Goal: Transaction & Acquisition: Purchase product/service

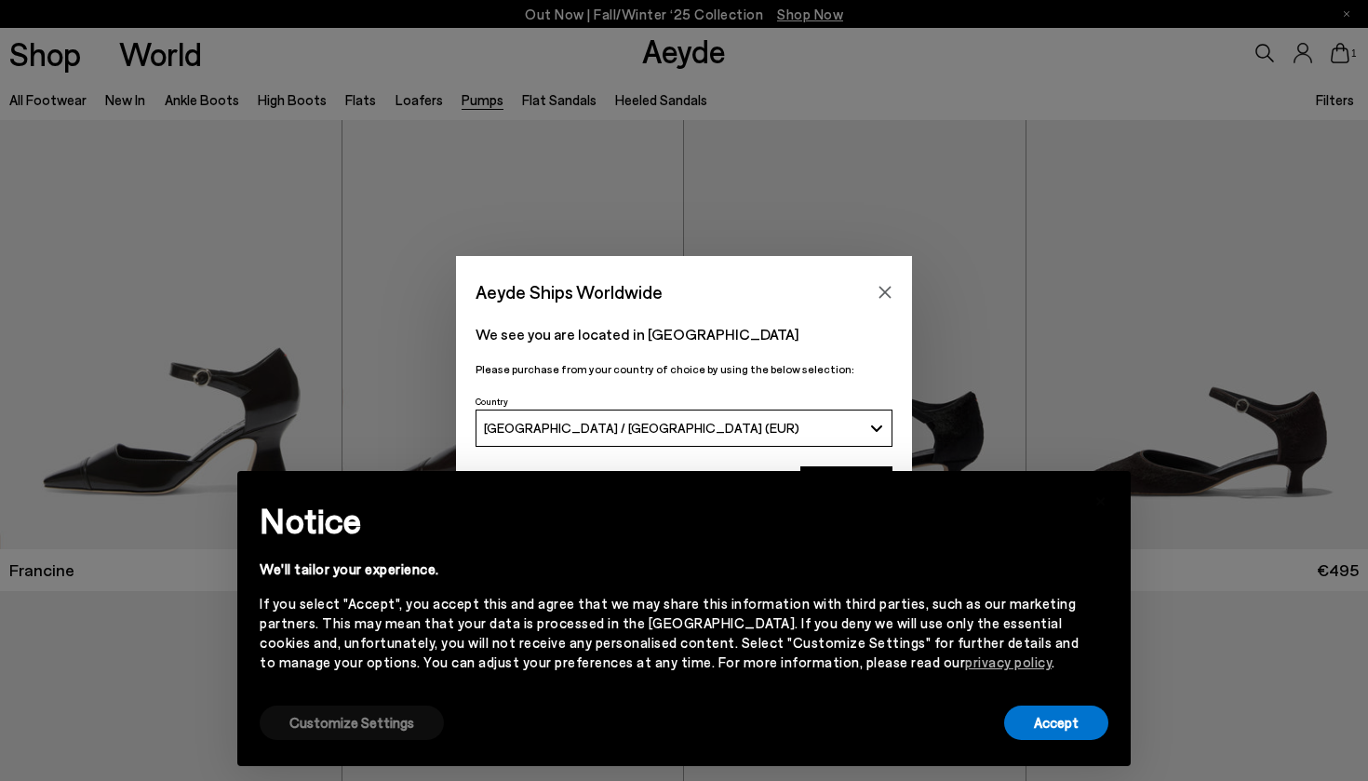
click at [415, 733] on button "Customize Settings" at bounding box center [352, 722] width 184 height 34
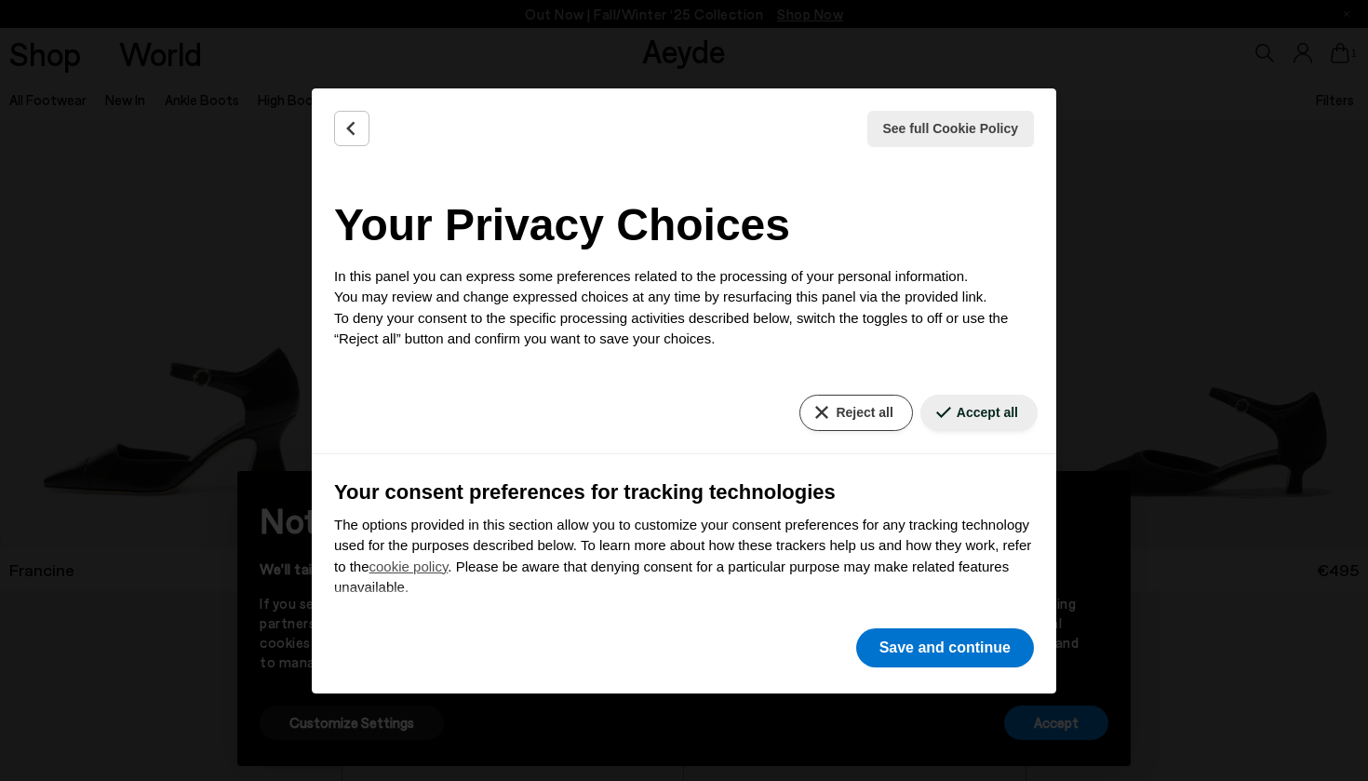
click at [863, 413] on button "Reject all" at bounding box center [855, 413] width 113 height 36
click at [851, 407] on button "Reject all" at bounding box center [855, 413] width 113 height 36
click at [925, 651] on button "Save and continue" at bounding box center [945, 647] width 178 height 39
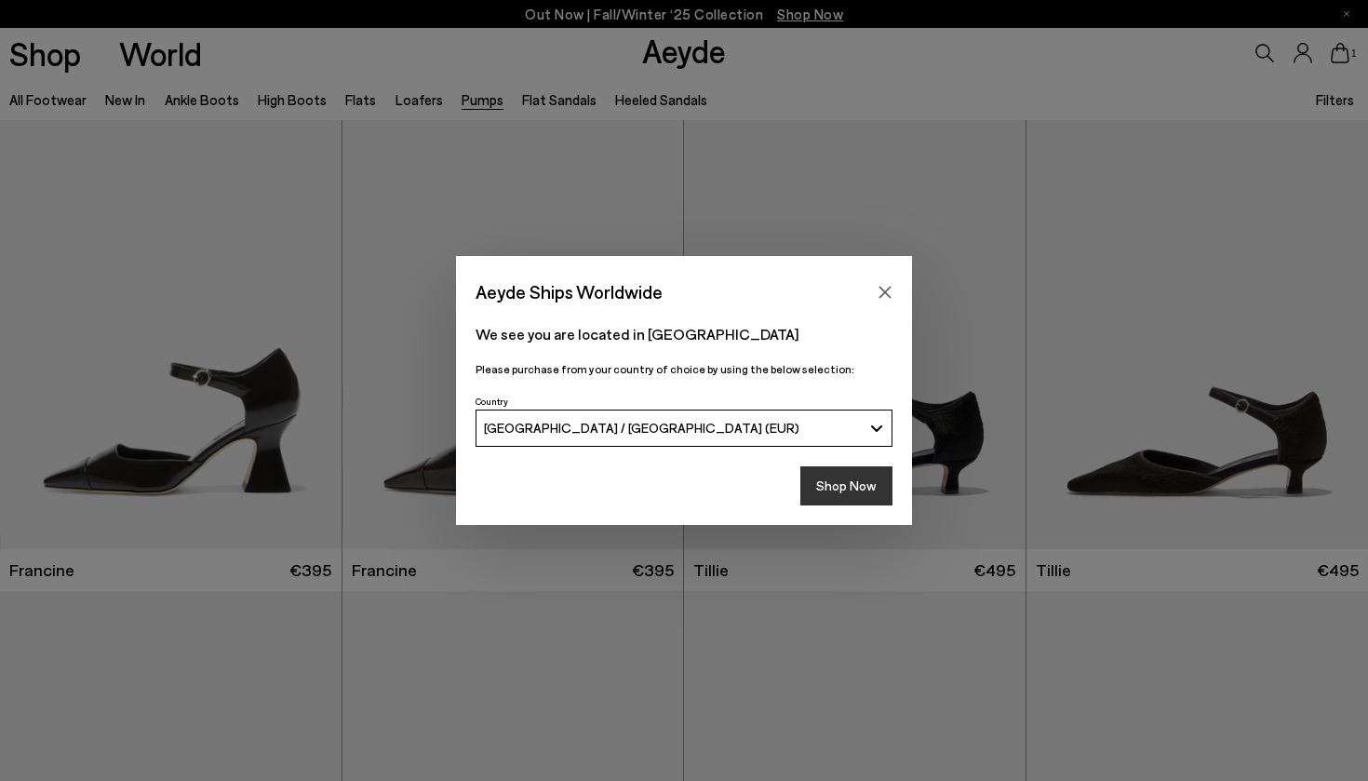
click at [859, 500] on button "Shop Now" at bounding box center [846, 485] width 92 height 39
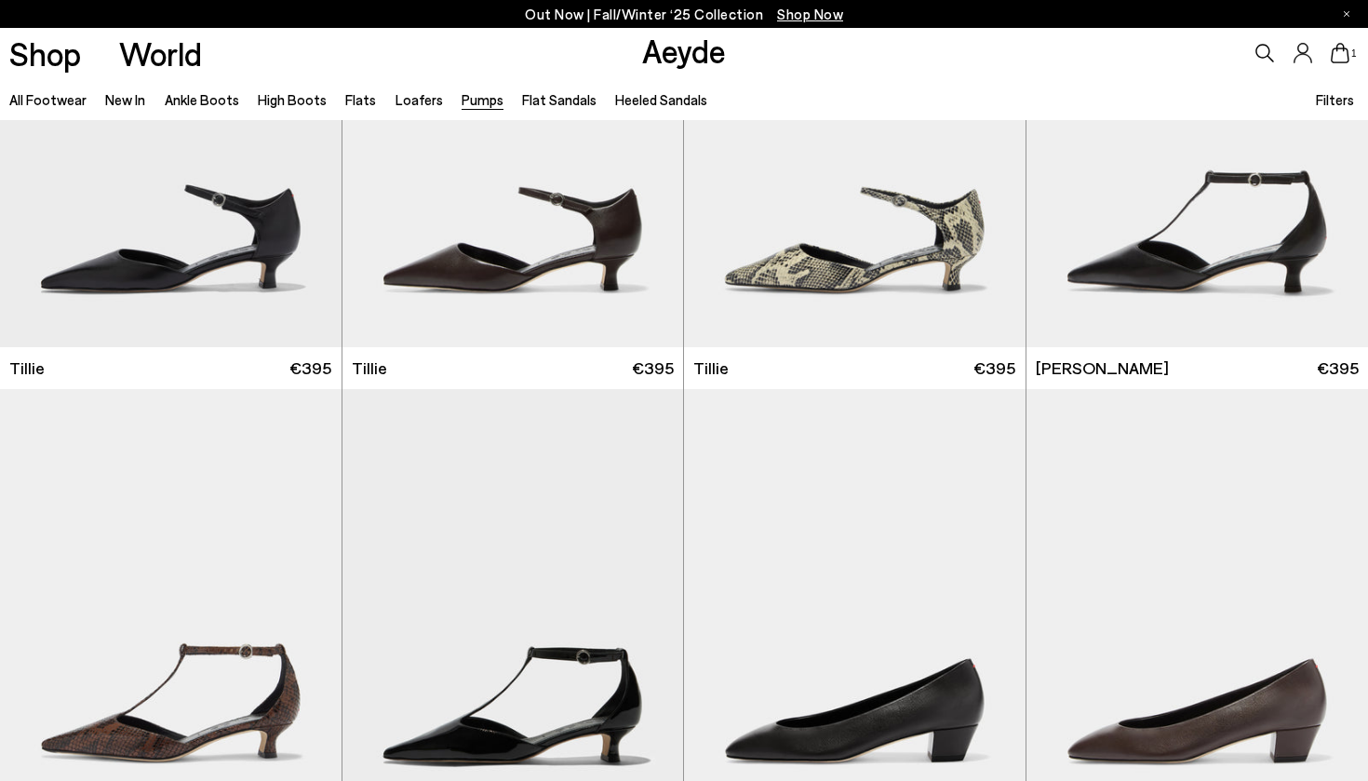
scroll to position [681, 0]
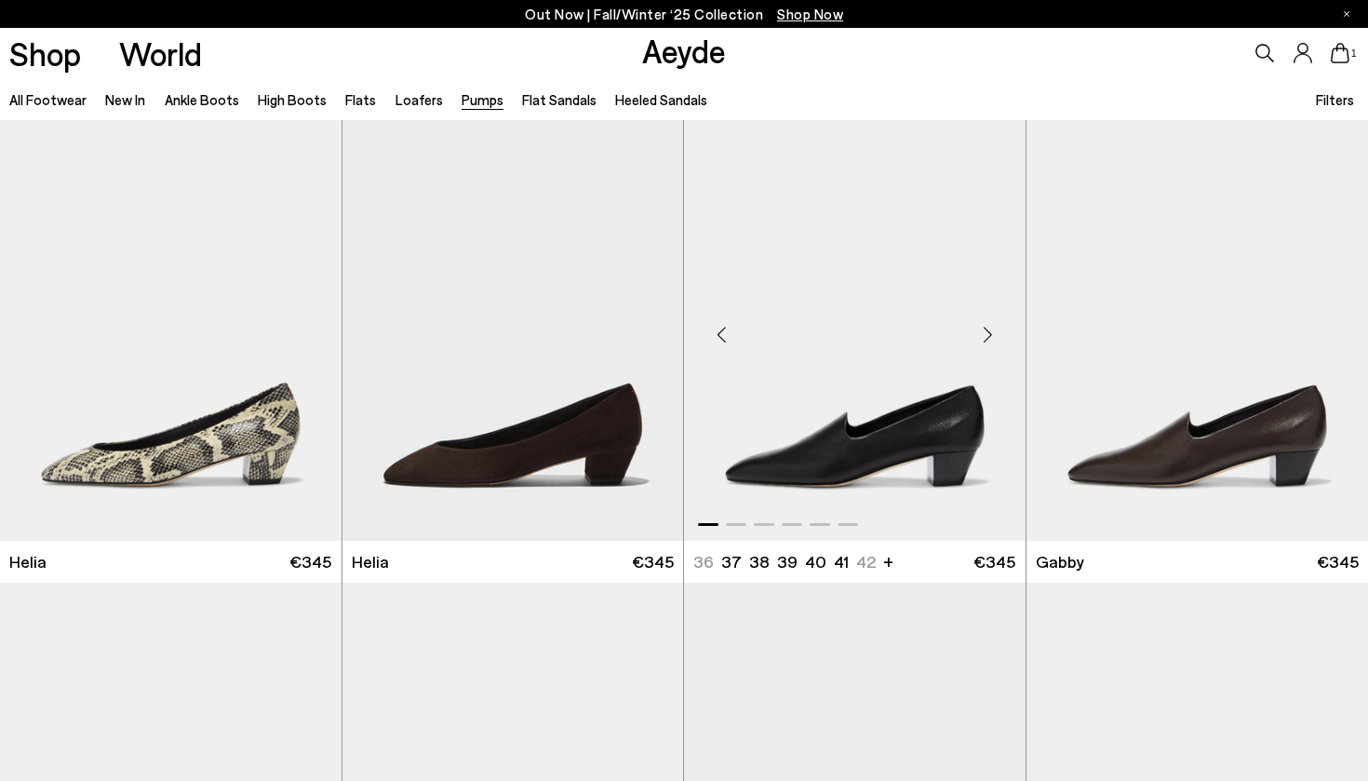
scroll to position [1423, 0]
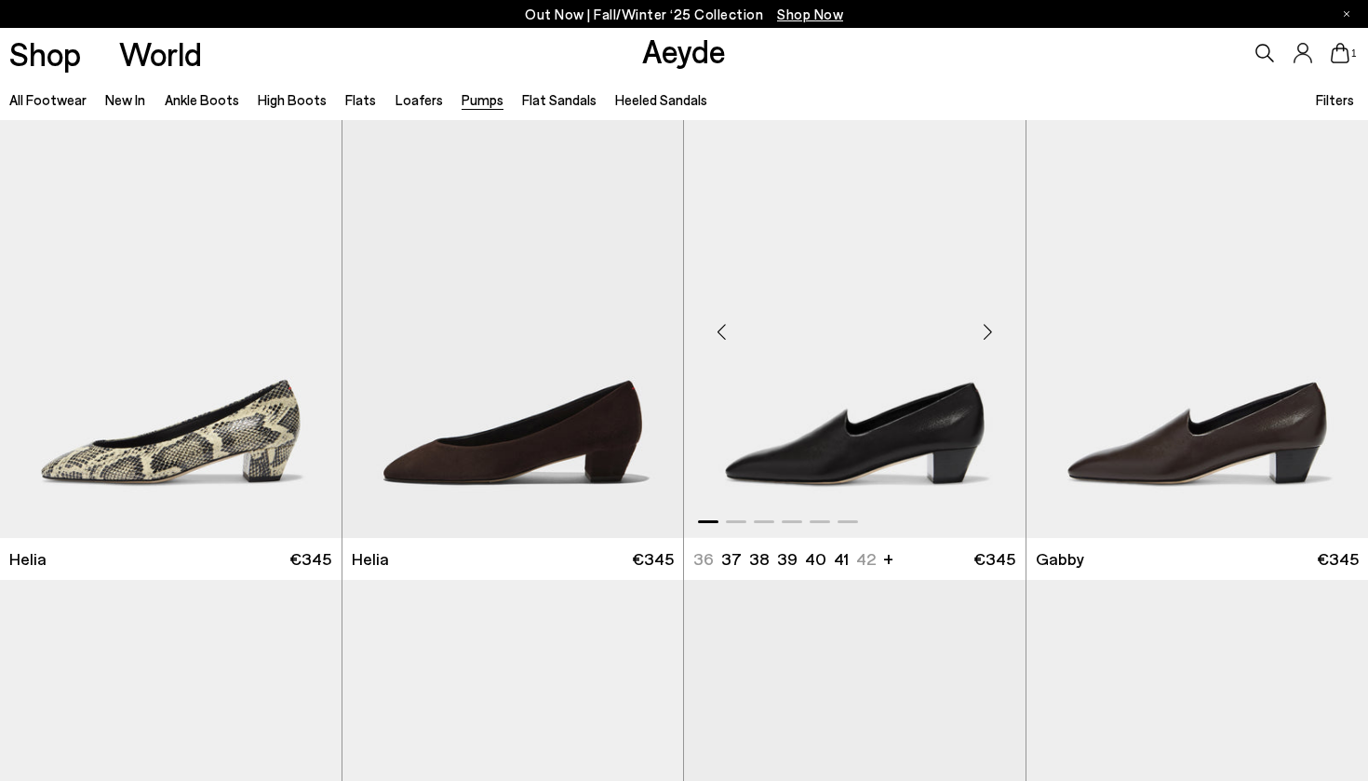
click at [984, 328] on div "Next slide" at bounding box center [988, 331] width 56 height 56
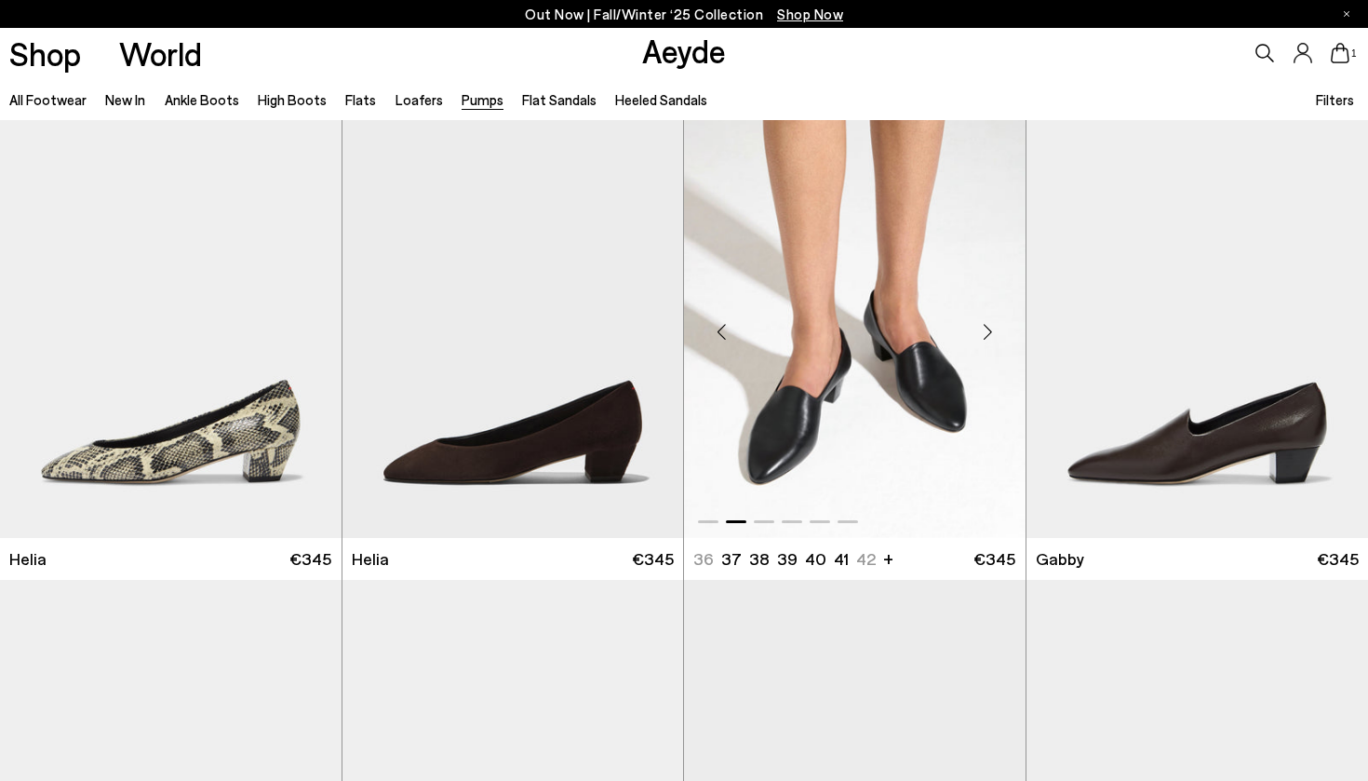
click at [984, 331] on div "Next slide" at bounding box center [988, 331] width 56 height 56
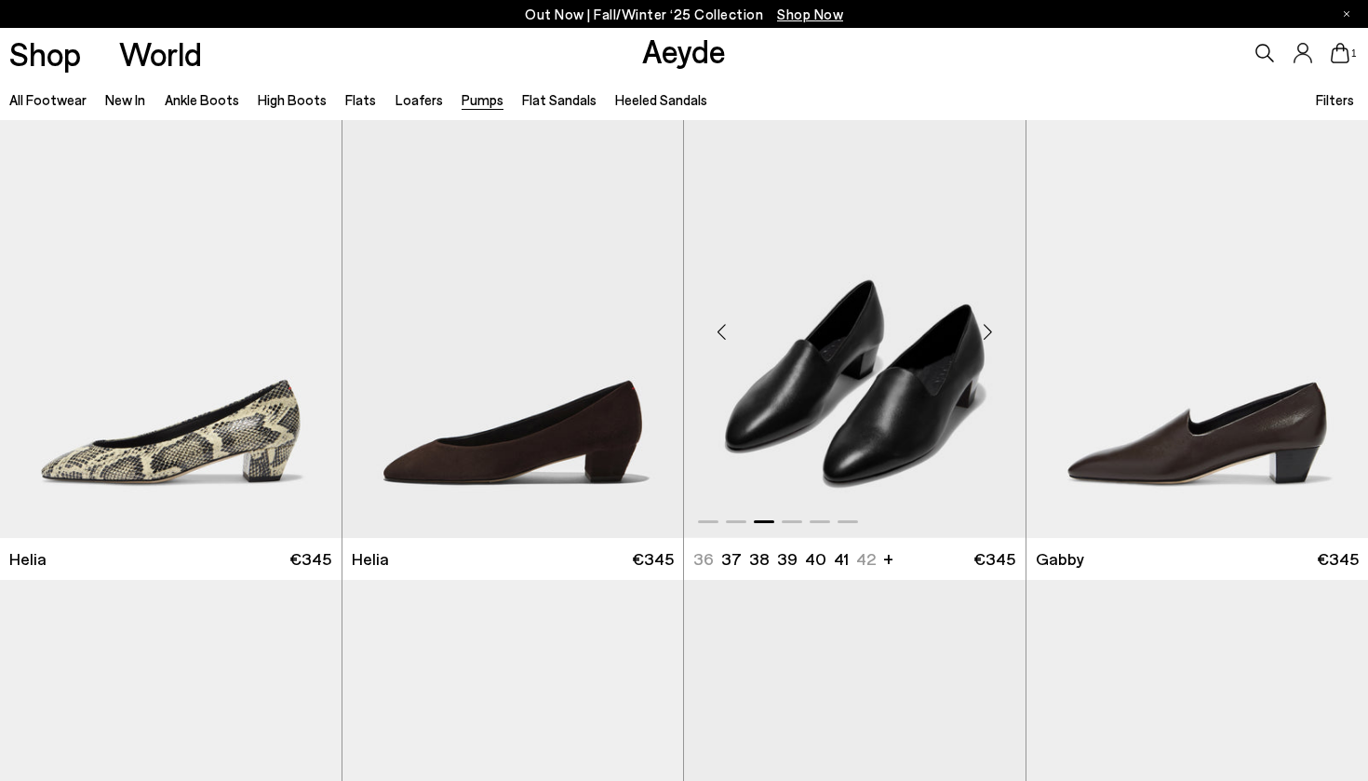
click at [985, 334] on div "Next slide" at bounding box center [988, 331] width 56 height 56
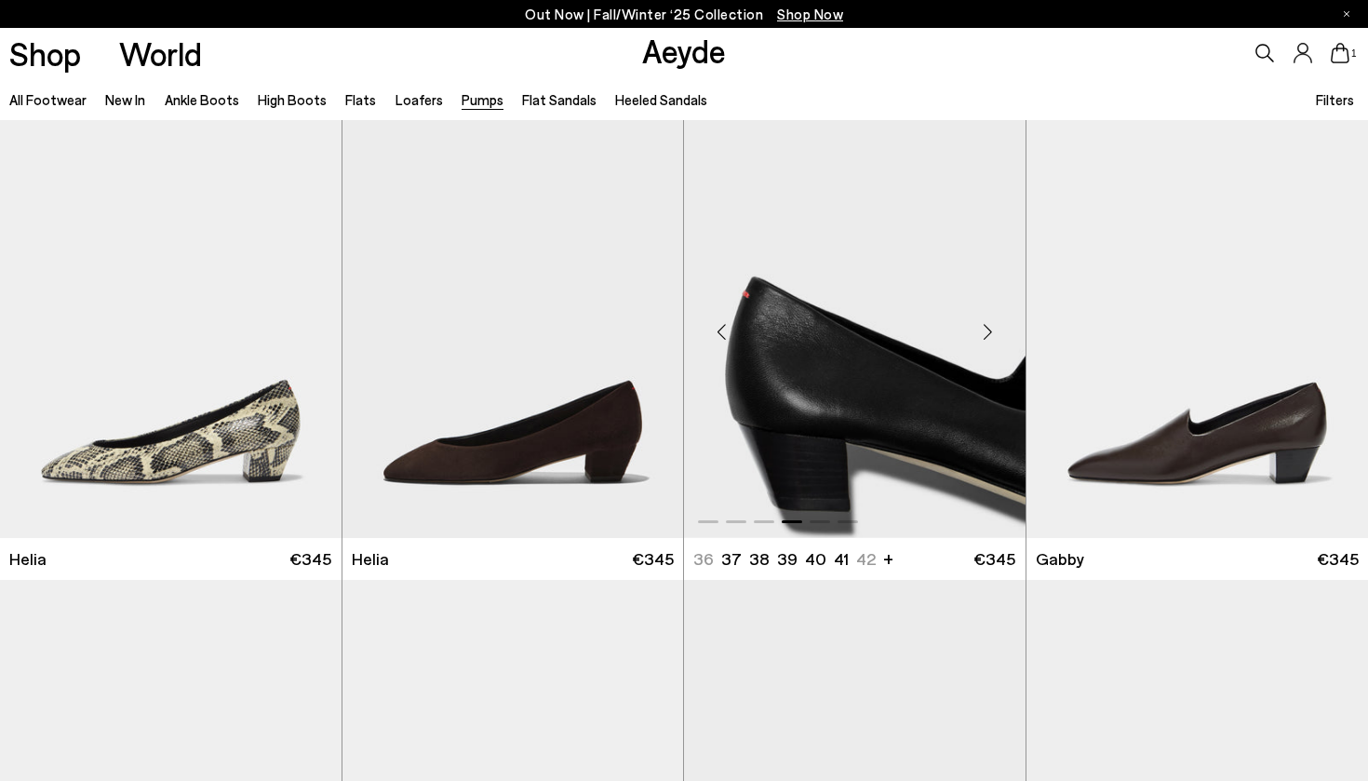
click at [985, 340] on div "Next slide" at bounding box center [988, 331] width 56 height 56
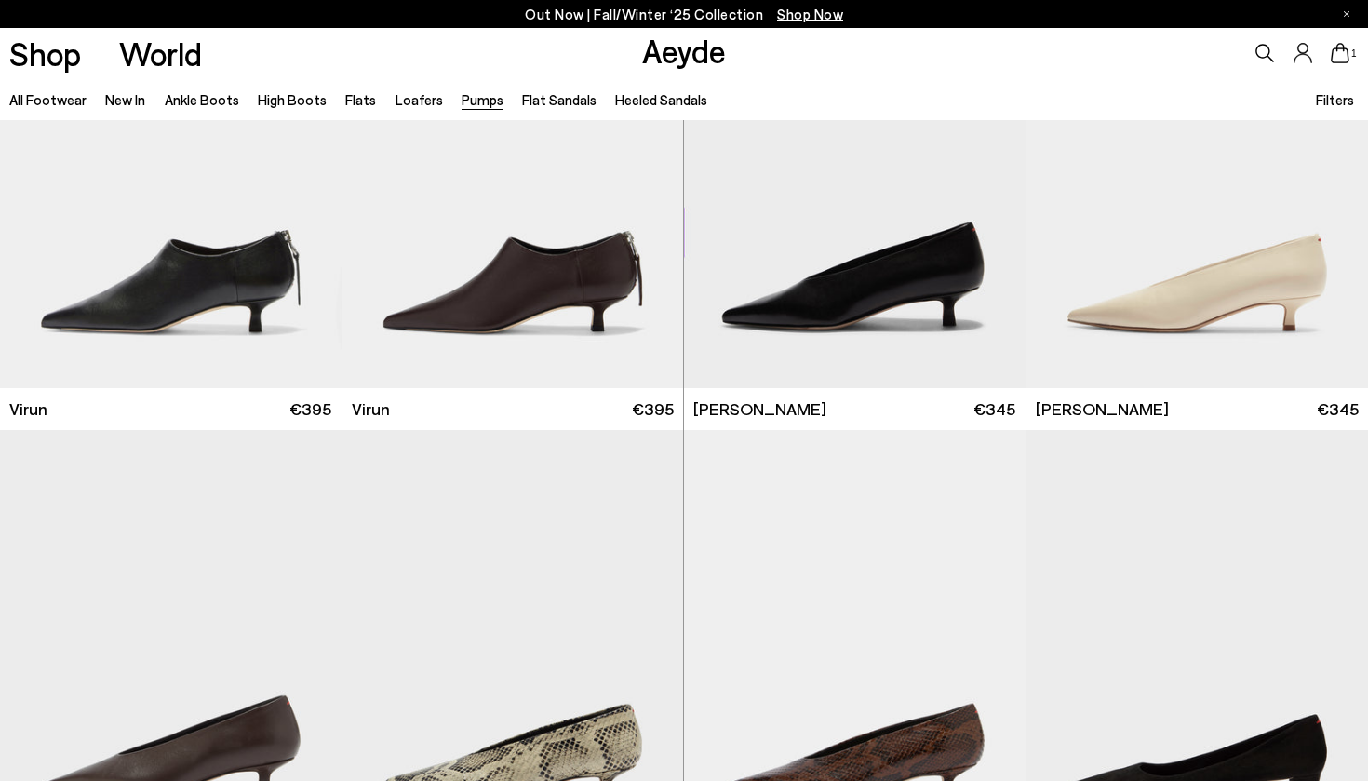
scroll to position [2046, 0]
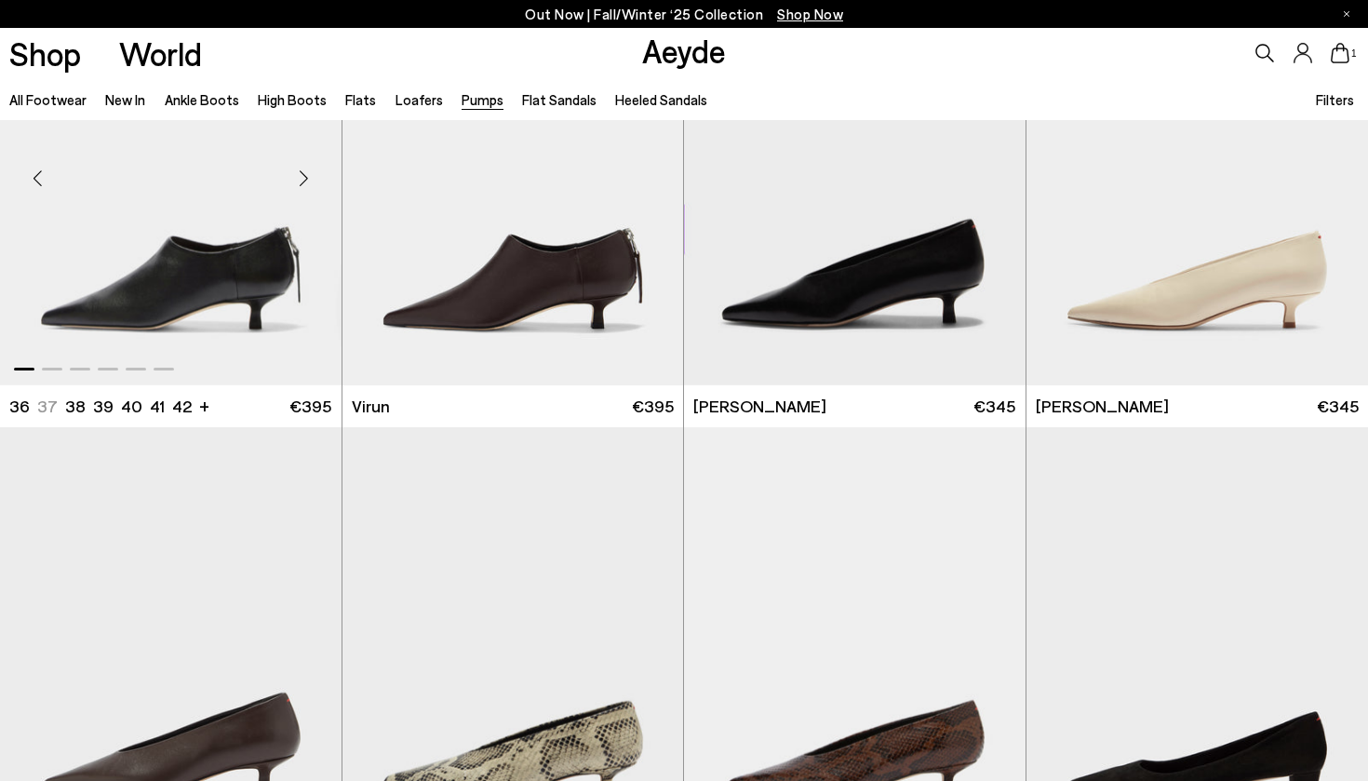
click at [299, 179] on div "Next slide" at bounding box center [304, 179] width 56 height 56
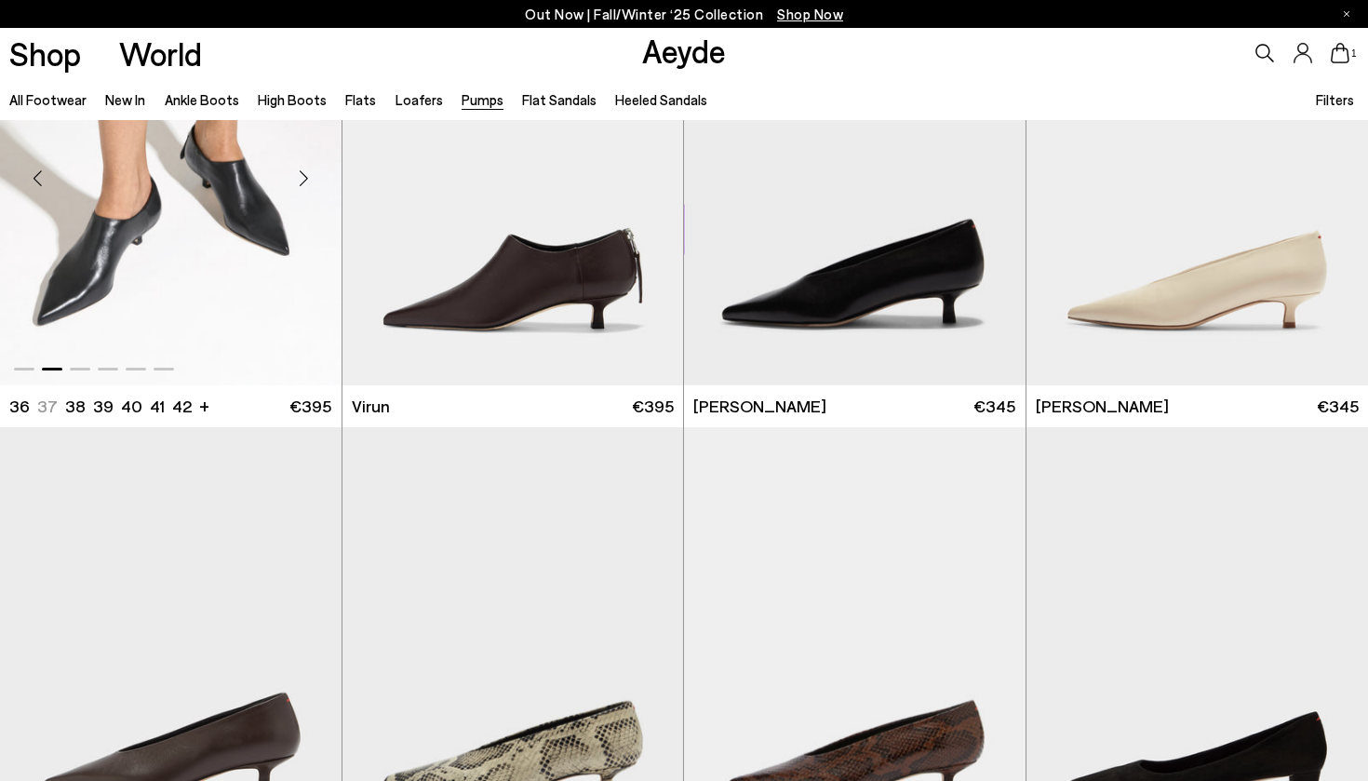
click at [299, 181] on div "Next slide" at bounding box center [304, 179] width 56 height 56
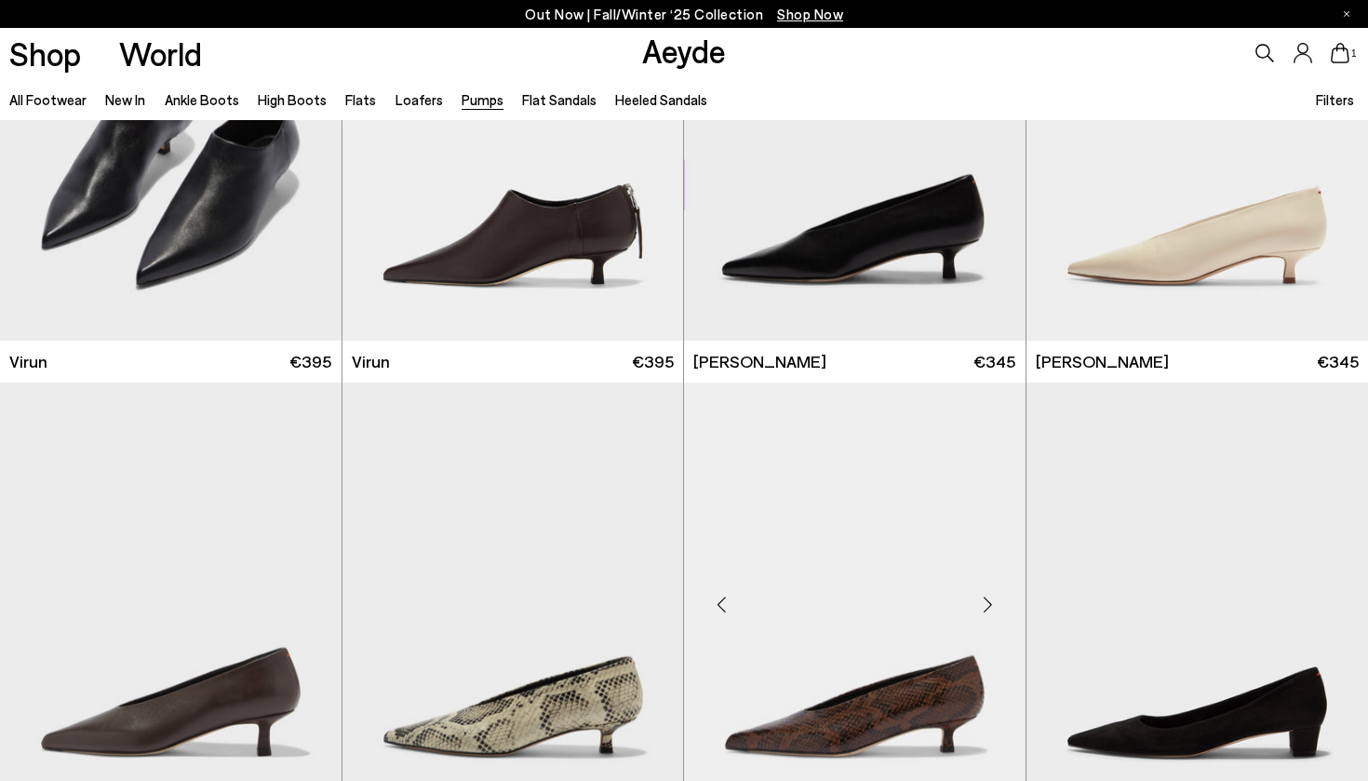
scroll to position [2092, 0]
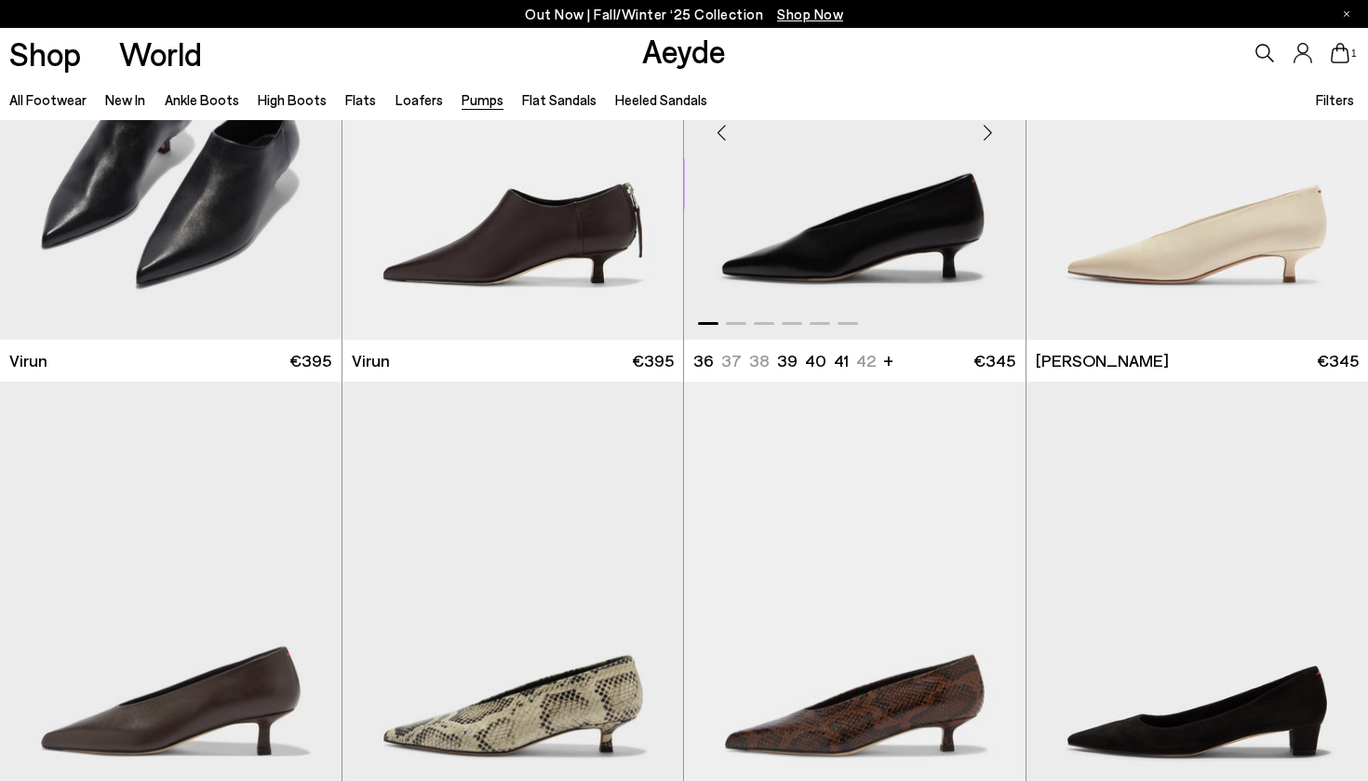
click at [987, 138] on div "Next slide" at bounding box center [988, 133] width 56 height 56
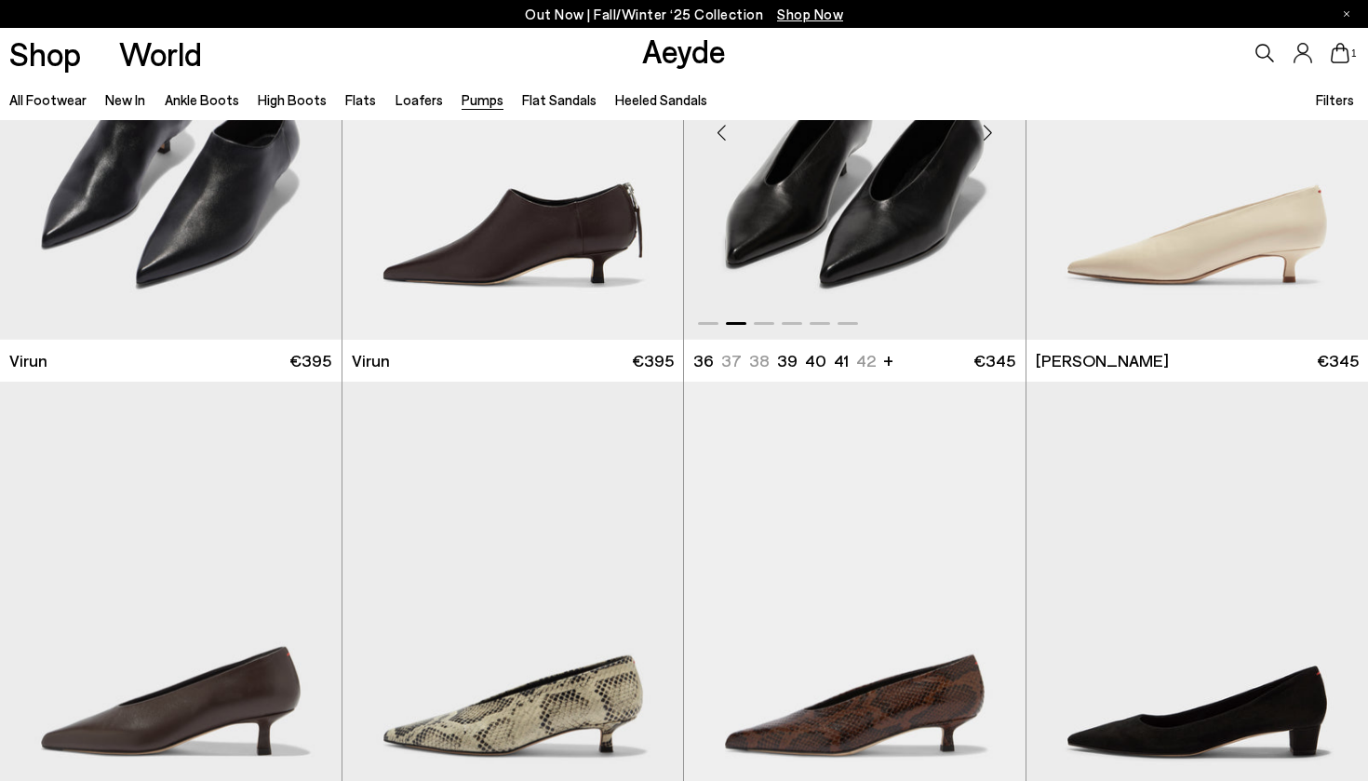
click at [987, 138] on div "Next slide" at bounding box center [988, 133] width 56 height 56
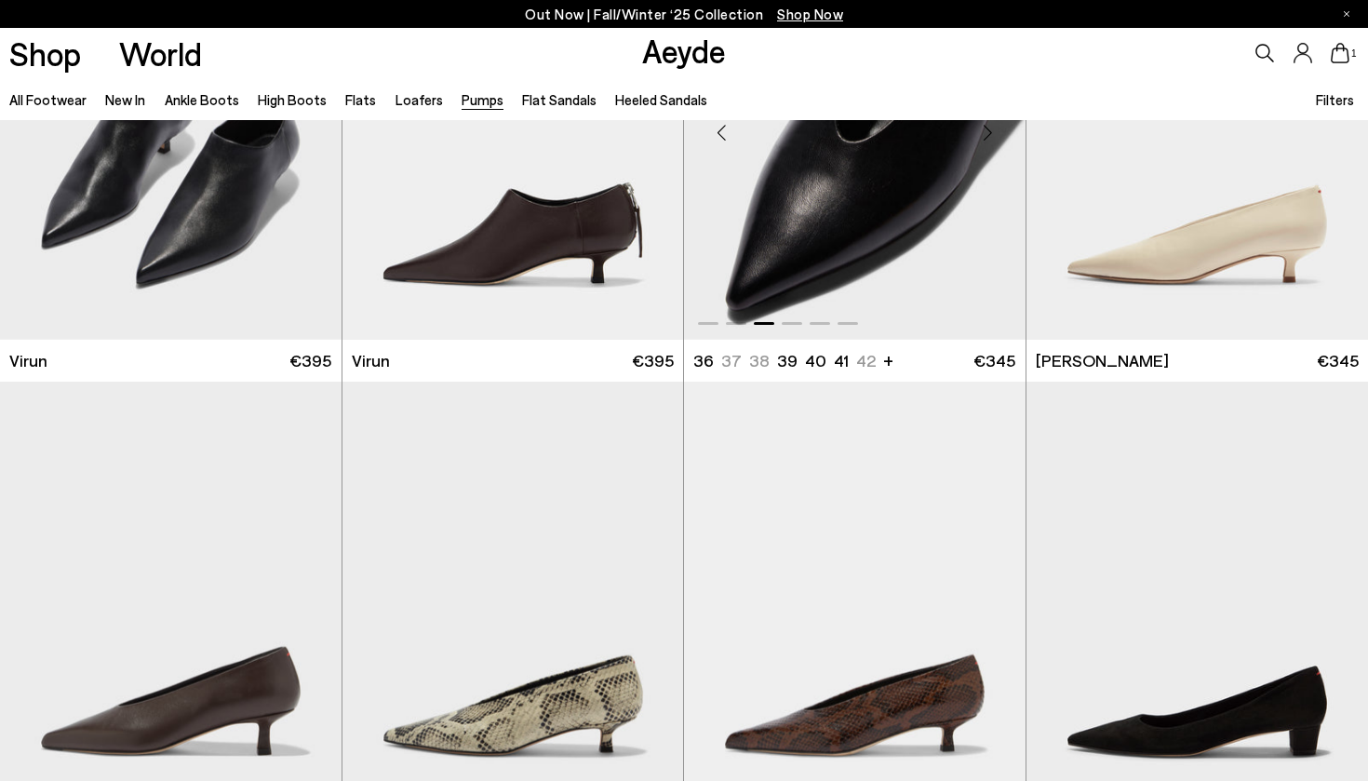
click at [987, 138] on div "Next slide" at bounding box center [988, 133] width 56 height 56
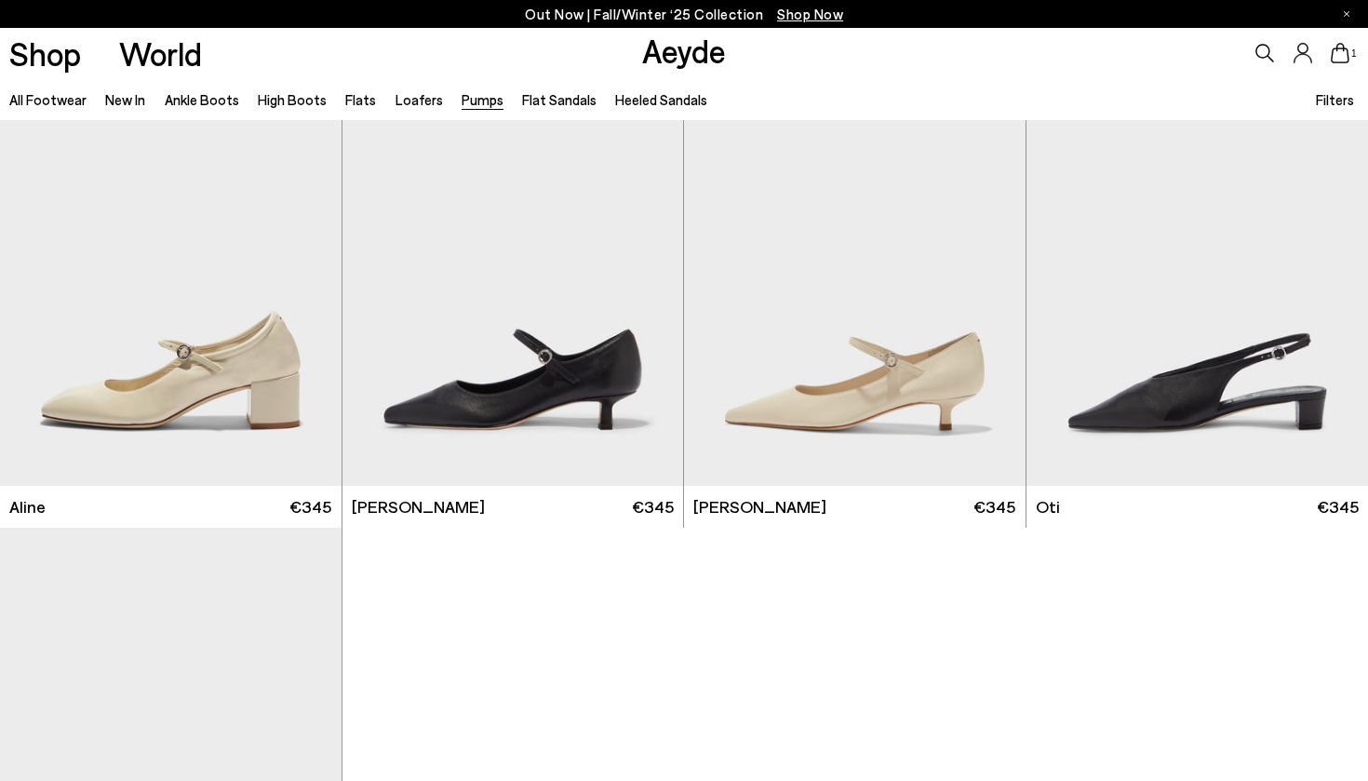
scroll to position [8067, 0]
